Goal: Task Accomplishment & Management: Complete application form

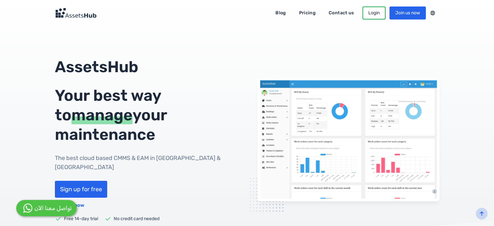
click at [234, 57] on p "AssetsHub" at bounding box center [146, 66] width 182 height 19
click at [404, 14] on link "Join us now" at bounding box center [407, 12] width 36 height 13
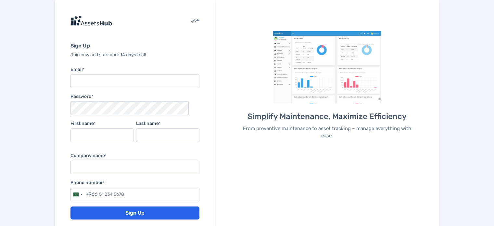
click at [150, 191] on input "text" at bounding box center [134, 194] width 129 height 14
click button "Sign Up" at bounding box center [134, 212] width 129 height 13
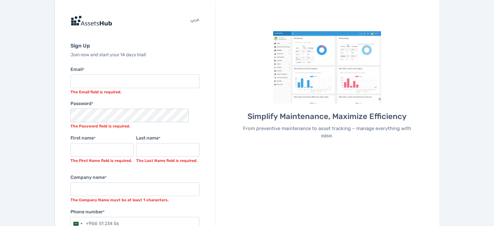
scroll to position [6, 0]
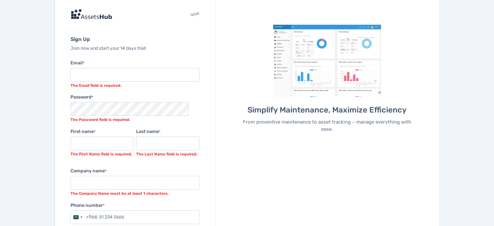
type input "51 234 5666"
click at [117, 83] on strong "The Email field is required." at bounding box center [95, 85] width 51 height 5
click at [112, 73] on input "Email *" at bounding box center [134, 75] width 129 height 14
type input "[EMAIL_ADDRESS]"
type input "m"
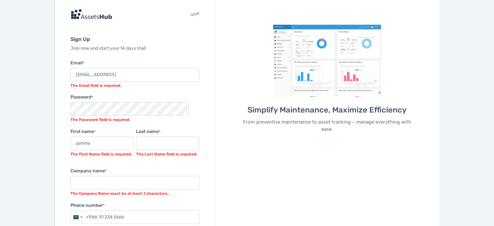
type input "jamma"
type input "mazz"
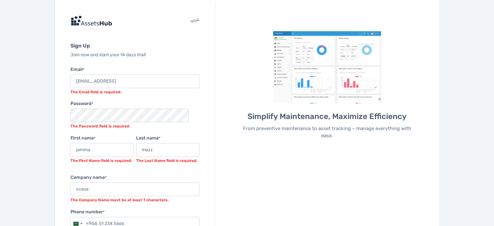
scroll to position [68, 0]
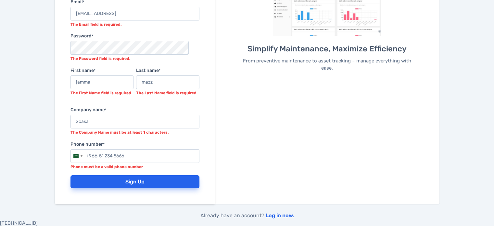
type input "xcasa"
click at [170, 183] on button "Sign Up" at bounding box center [134, 181] width 129 height 13
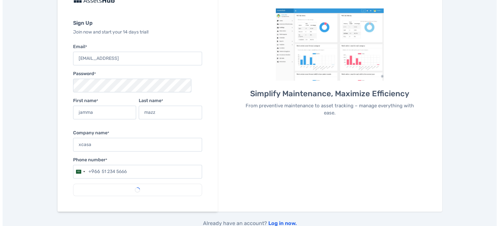
scroll to position [0, 0]
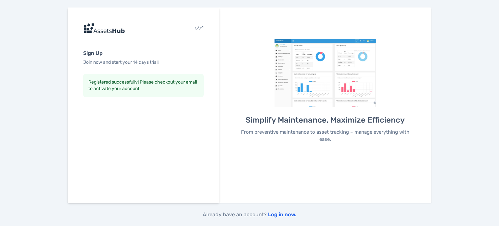
click at [197, 24] on link "عربي" at bounding box center [198, 28] width 9 height 10
